Goal: Transaction & Acquisition: Purchase product/service

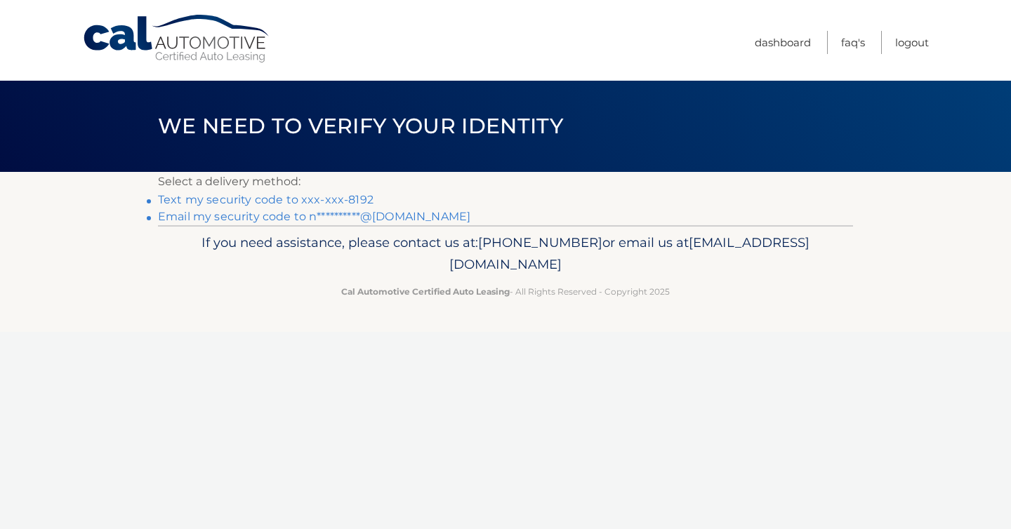
click at [315, 206] on link "Text my security code to xxx-xxx-8192" at bounding box center [266, 199] width 216 height 13
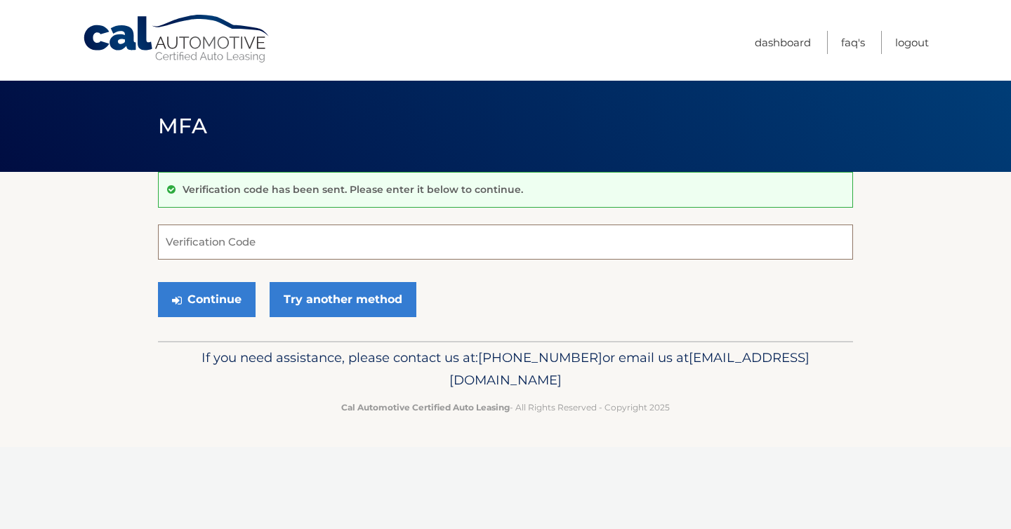
click at [286, 249] on input "Verification Code" at bounding box center [505, 242] width 695 height 35
type input "606749"
click at [218, 300] on button "Continue" at bounding box center [207, 299] width 98 height 35
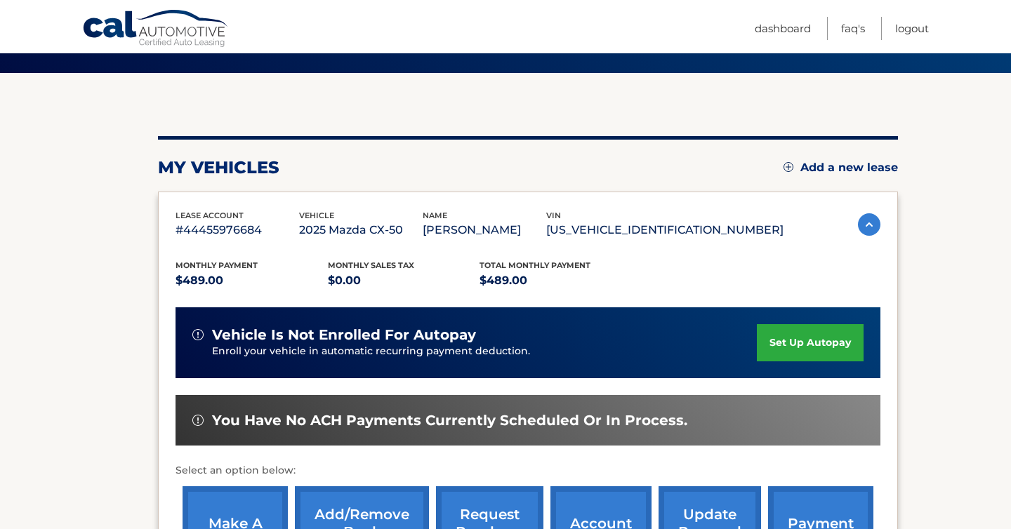
scroll to position [199, 0]
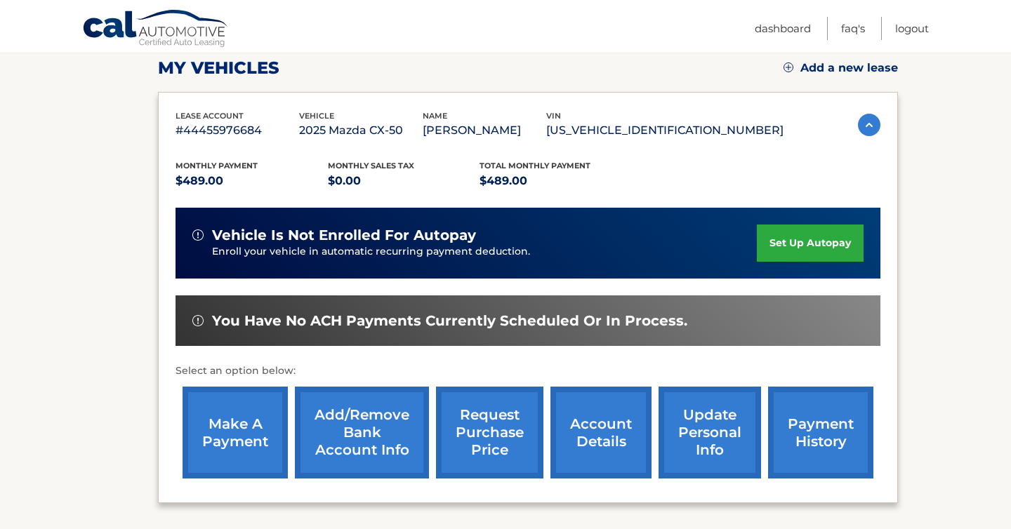
click at [268, 436] on link "make a payment" at bounding box center [235, 433] width 105 height 92
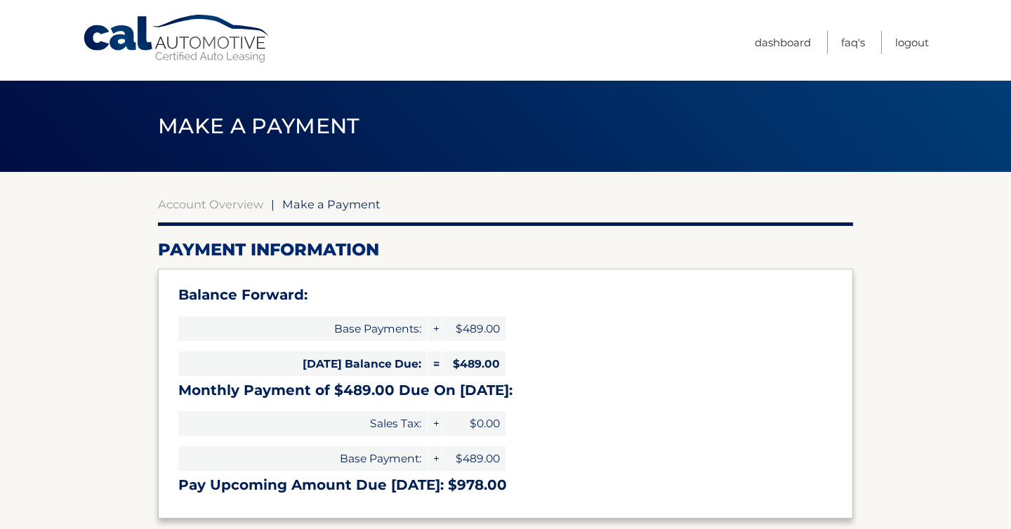
select select "Yzk4Yzk5MmQtNWExMy00NTk5LTk0YTEtMjBmZDU0MjhjZWJh"
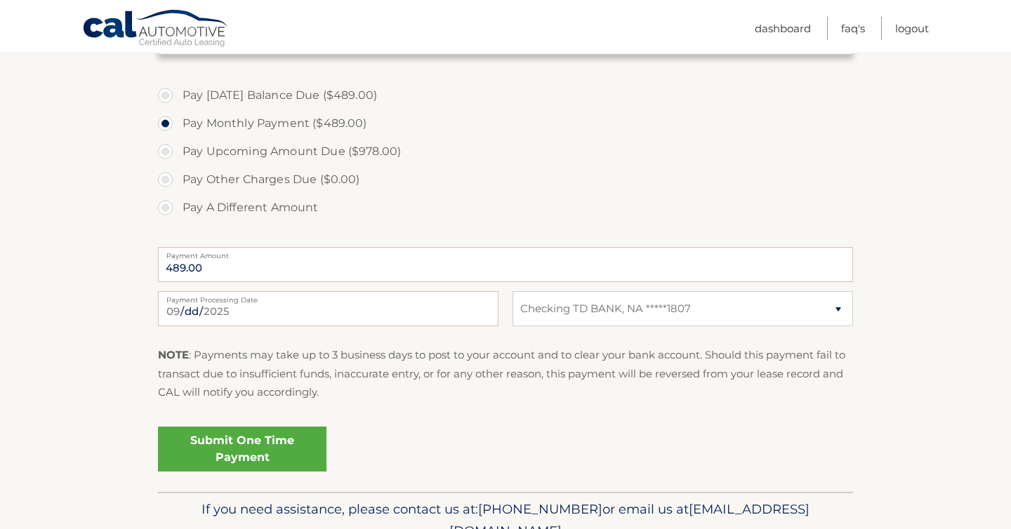
scroll to position [466, 0]
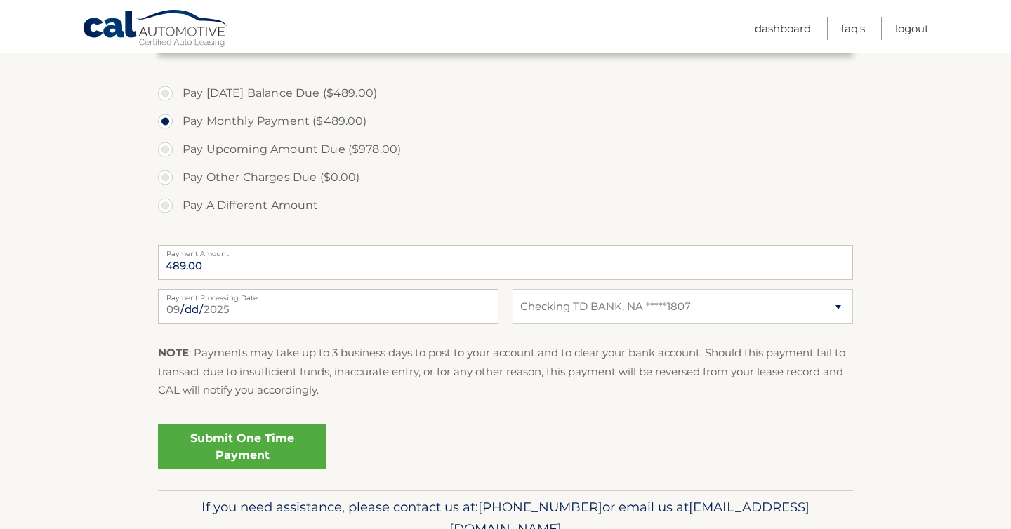
click at [253, 466] on link "Submit One Time Payment" at bounding box center [242, 447] width 169 height 45
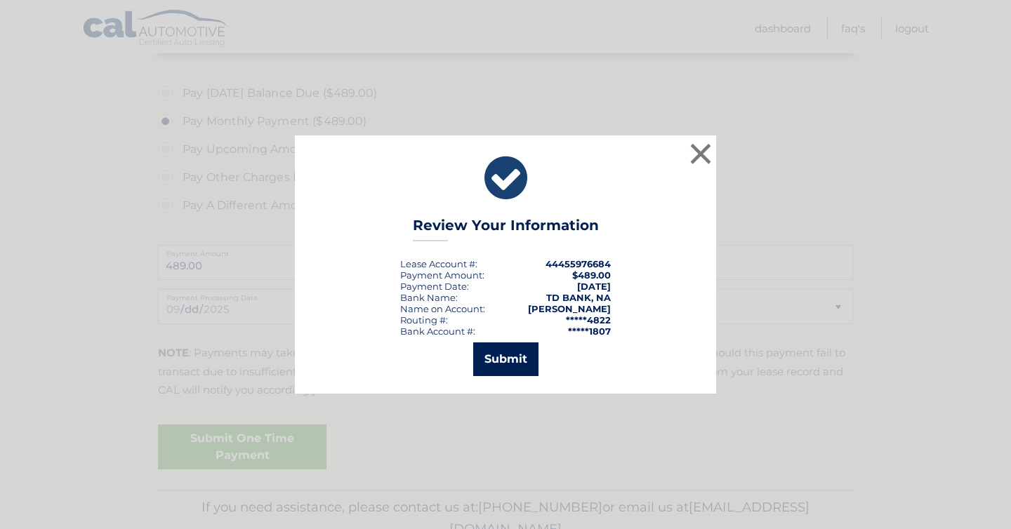
click at [521, 355] on button "Submit" at bounding box center [505, 360] width 65 height 34
